Goal: Information Seeking & Learning: Learn about a topic

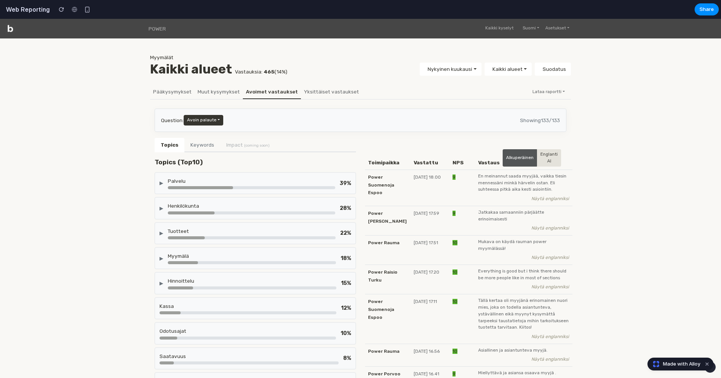
click at [276, 181] on div "Palvelu" at bounding box center [251, 181] width 167 height 8
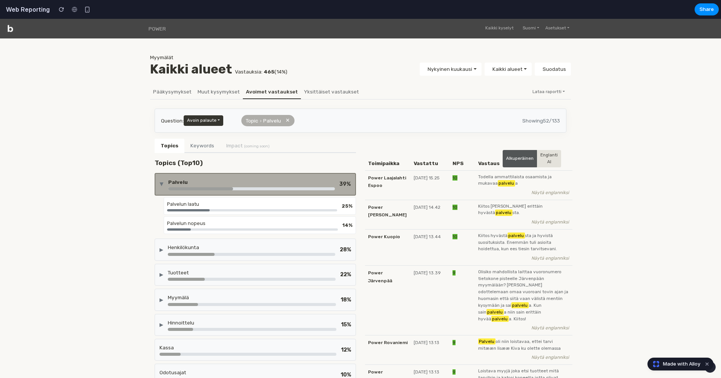
click at [296, 182] on div "Palvelu" at bounding box center [251, 182] width 167 height 8
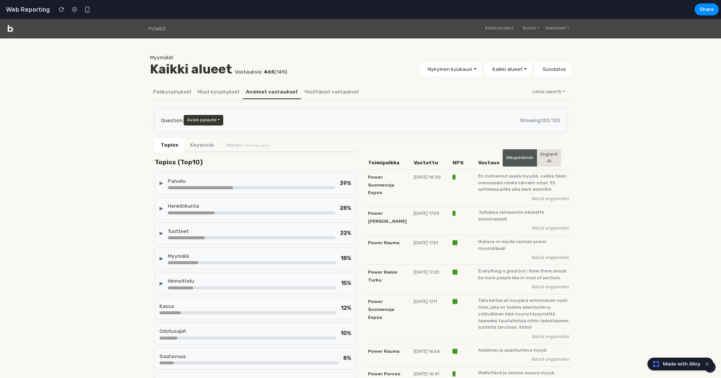
click at [296, 182] on div "Palvelu" at bounding box center [251, 181] width 167 height 8
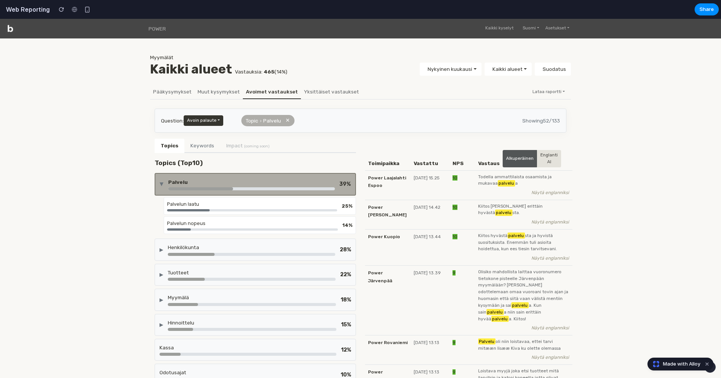
click at [98, 190] on div "POWER Kaikki kyselyt Suomi English Suomi Svenska Dansk Norsk Asetukset Oma tili…" at bounding box center [361, 256] width 712 height 475
click at [270, 184] on div "Palvelu" at bounding box center [251, 182] width 167 height 8
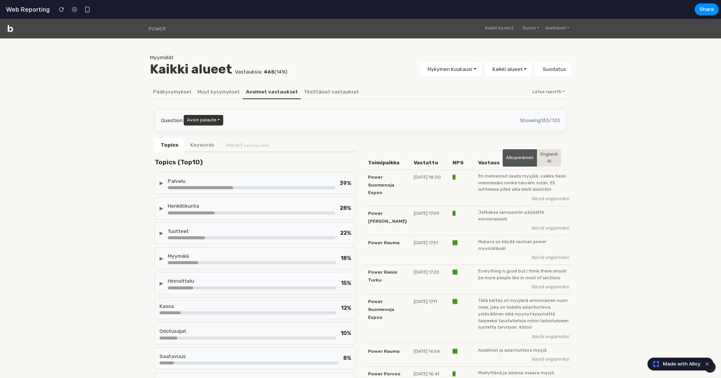
click at [275, 179] on div "Palvelu" at bounding box center [251, 181] width 167 height 8
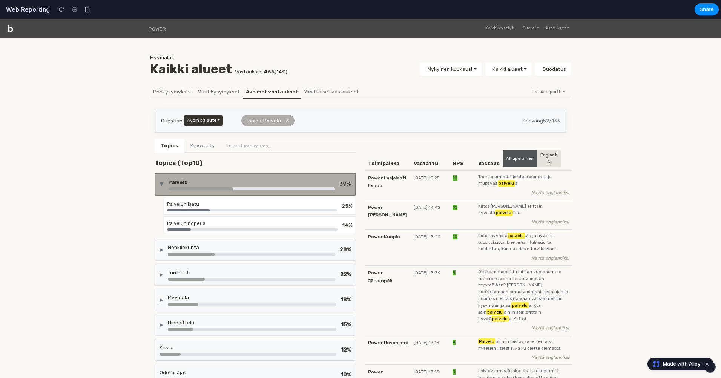
click at [268, 204] on div "Palvelun laatu" at bounding box center [252, 204] width 170 height 7
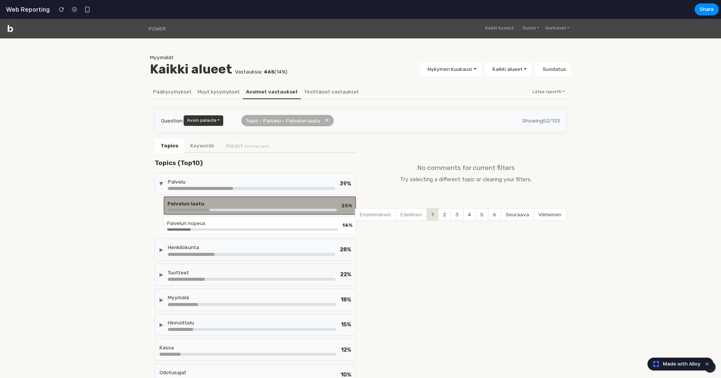
click at [265, 226] on div "Palvelun nopeus" at bounding box center [252, 225] width 171 height 11
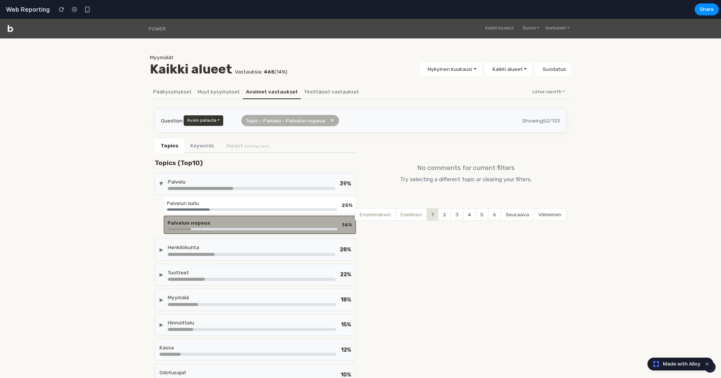
click at [259, 187] on div at bounding box center [251, 188] width 167 height 3
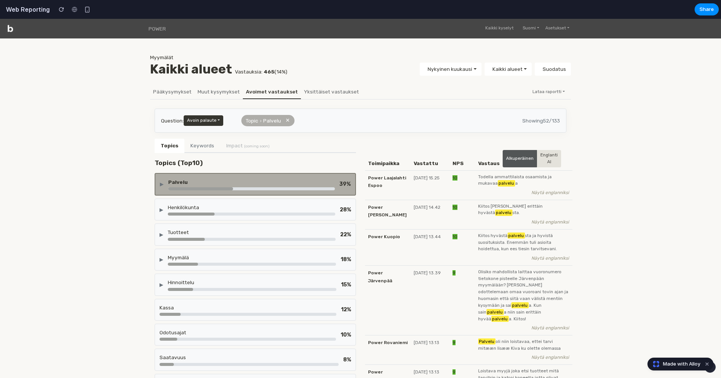
click at [259, 187] on div at bounding box center [251, 188] width 167 height 3
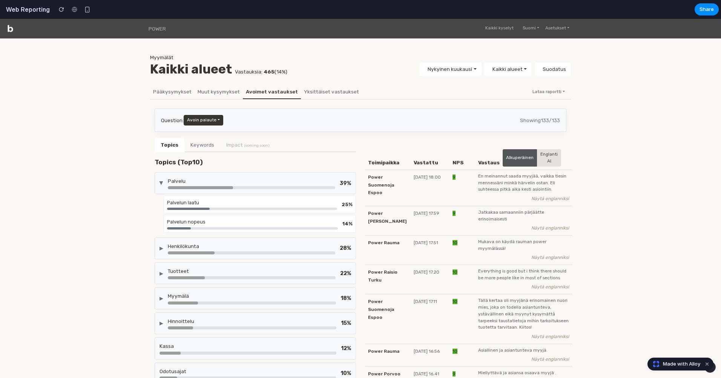
click at [216, 188] on div "▶ Palvelu 39 %" at bounding box center [255, 183] width 201 height 22
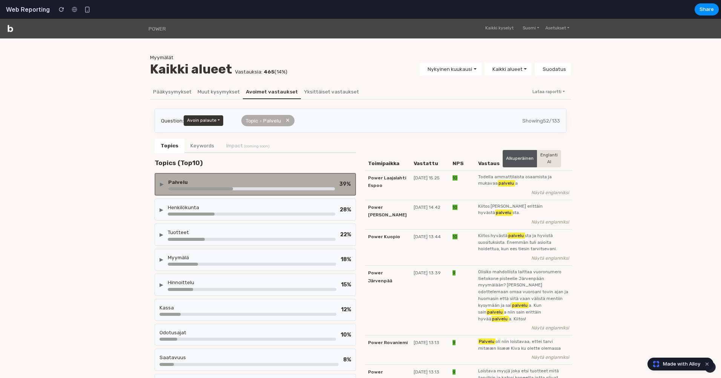
click at [216, 188] on div at bounding box center [200, 188] width 65 height 3
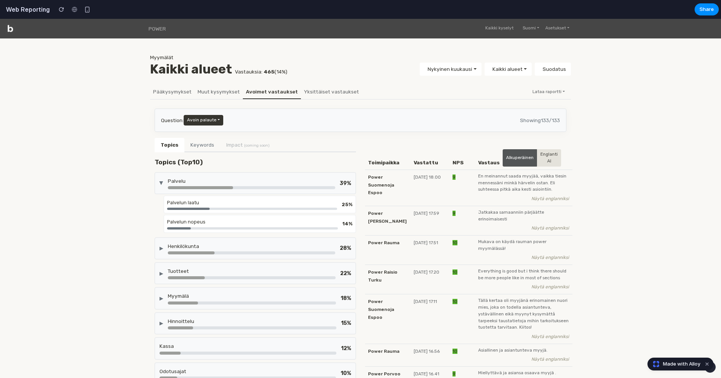
click at [211, 215] on div "Palvelun nopeus 14 %" at bounding box center [260, 224] width 192 height 18
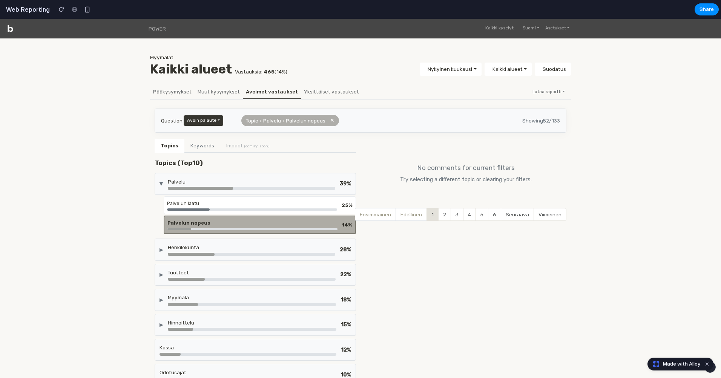
click at [216, 206] on div "Palvelun laatu" at bounding box center [252, 205] width 170 height 11
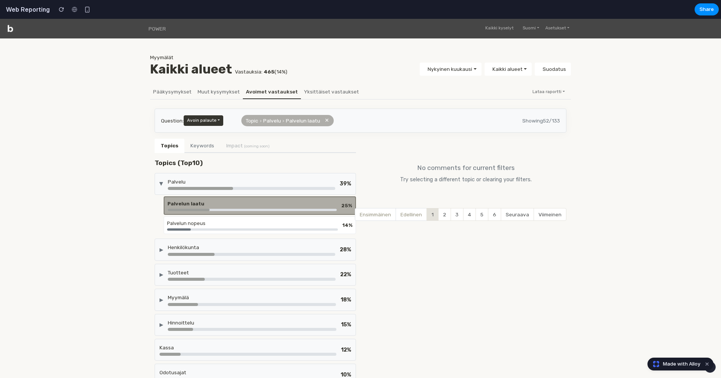
click at [210, 179] on div "Palvelu" at bounding box center [251, 182] width 167 height 8
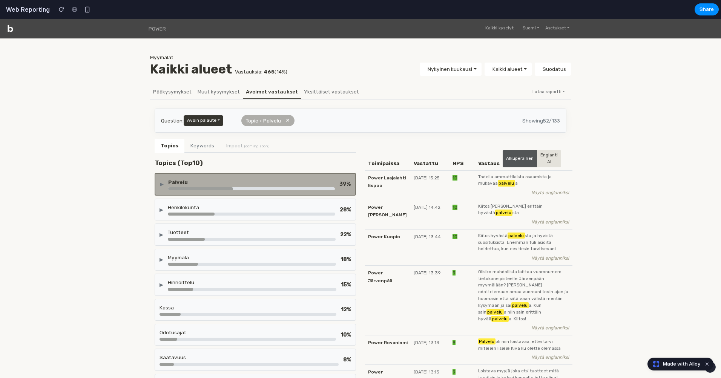
click at [288, 121] on button "✕" at bounding box center [287, 120] width 5 height 8
